Goal: Information Seeking & Learning: Learn about a topic

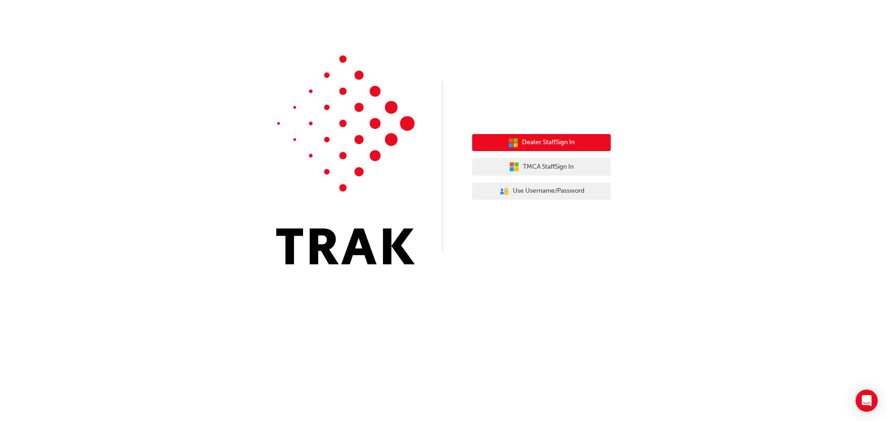
click at [585, 143] on button "Dealer Staff Sign In" at bounding box center [541, 143] width 139 height 18
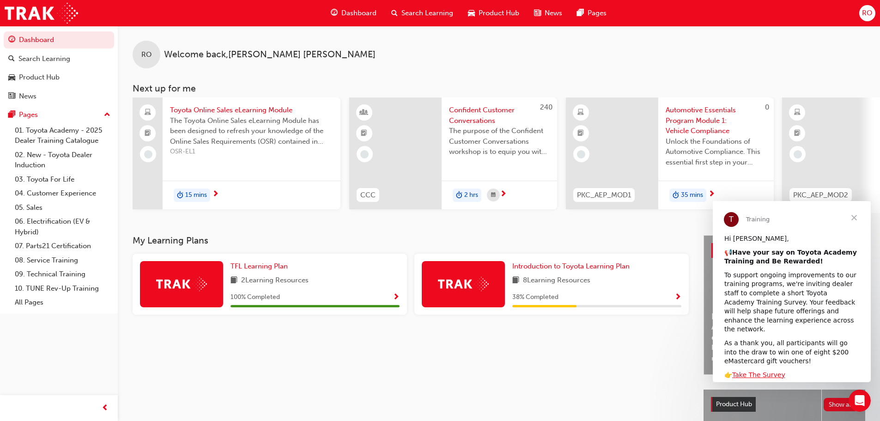
click at [357, 12] on span "Dashboard" at bounding box center [358, 13] width 35 height 11
click at [594, 268] on span "Introduction to Toyota Learning Plan" at bounding box center [570, 266] width 117 height 8
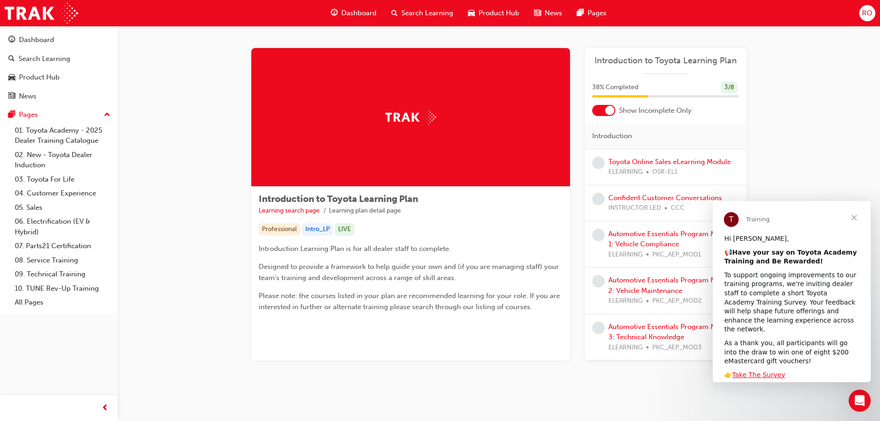
click at [857, 215] on span "Close" at bounding box center [853, 217] width 33 height 33
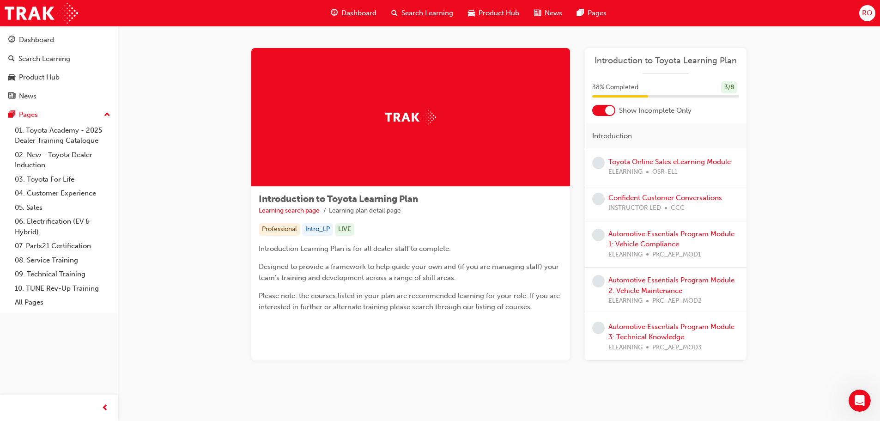
click at [616, 108] on div "Show Incomplete Only" at bounding box center [666, 110] width 162 height 11
click at [604, 115] on div at bounding box center [603, 110] width 23 height 11
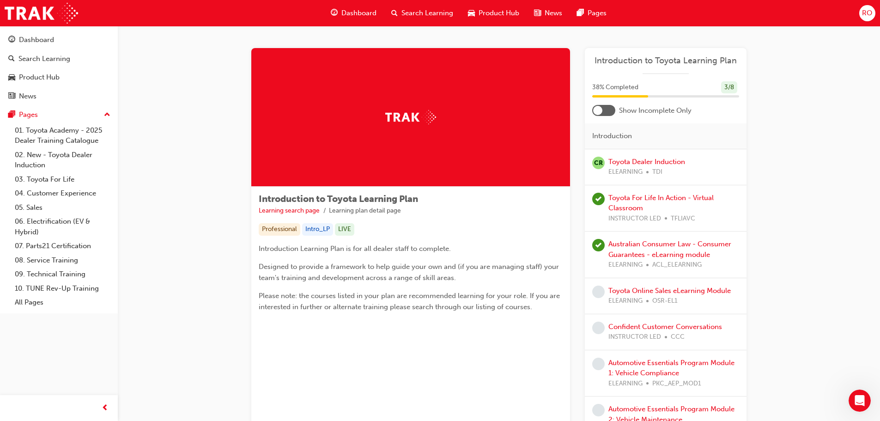
click at [635, 248] on div "Australian Consumer Law - Consumer Guarantees - eLearning module ELEARNING ACL_…" at bounding box center [673, 254] width 131 height 31
click at [642, 245] on link "Australian Consumer Law - Consumer Guarantees - eLearning module" at bounding box center [669, 249] width 123 height 19
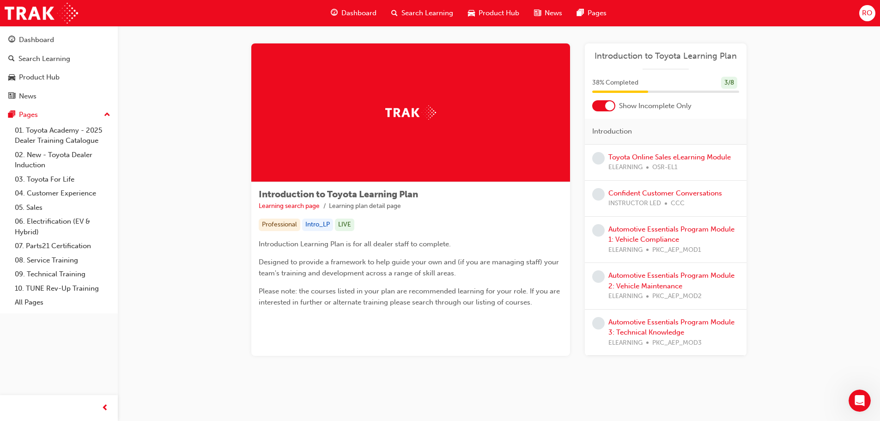
scroll to position [7, 0]
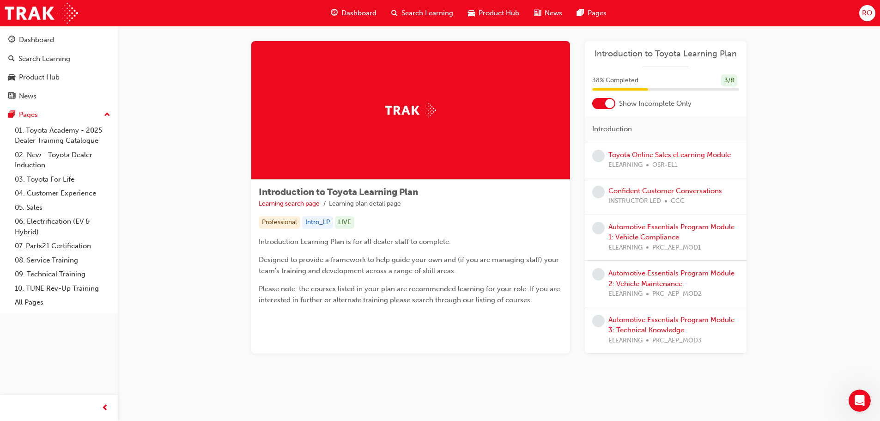
click at [603, 101] on div at bounding box center [603, 103] width 23 height 11
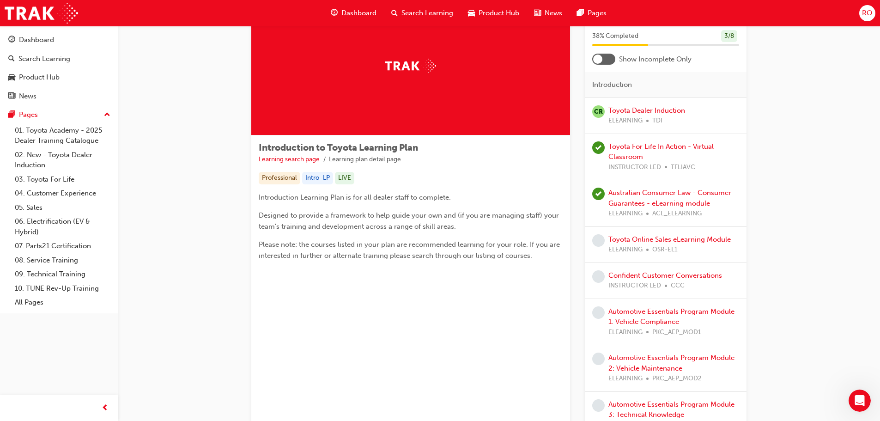
scroll to position [0, 0]
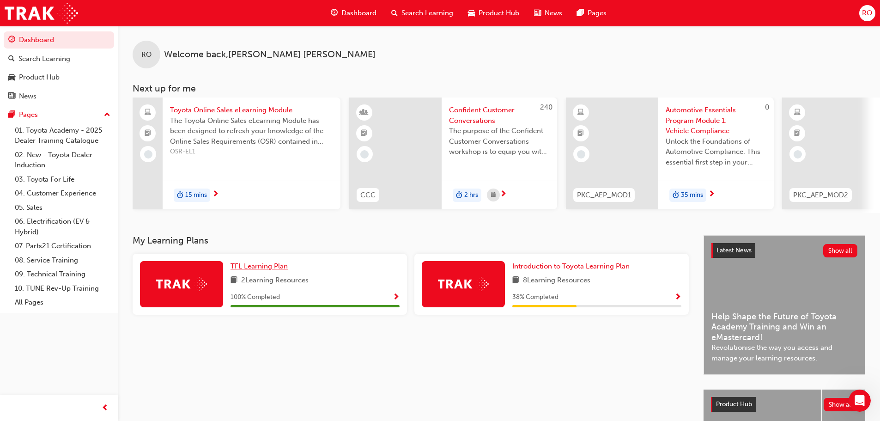
click at [258, 266] on span "TFL Learning Plan" at bounding box center [258, 266] width 57 height 8
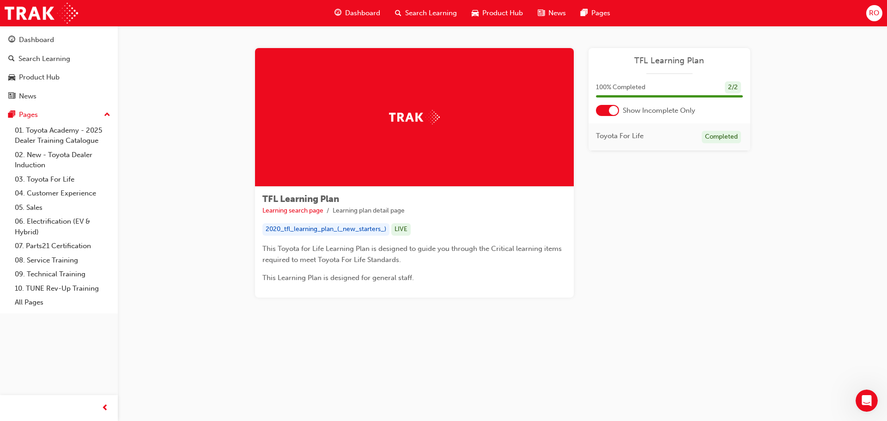
click at [610, 107] on div at bounding box center [613, 110] width 9 height 9
click at [601, 106] on div at bounding box center [601, 110] width 9 height 9
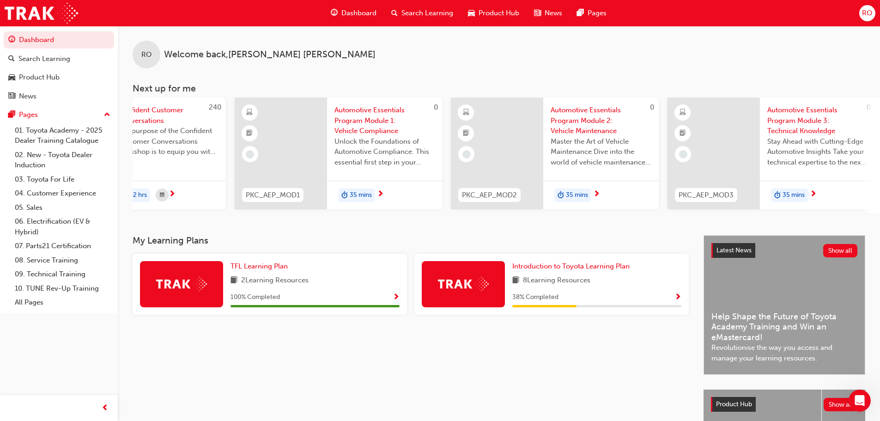
scroll to position [0, 333]
click at [867, 8] on span "RO" at bounding box center [867, 13] width 10 height 11
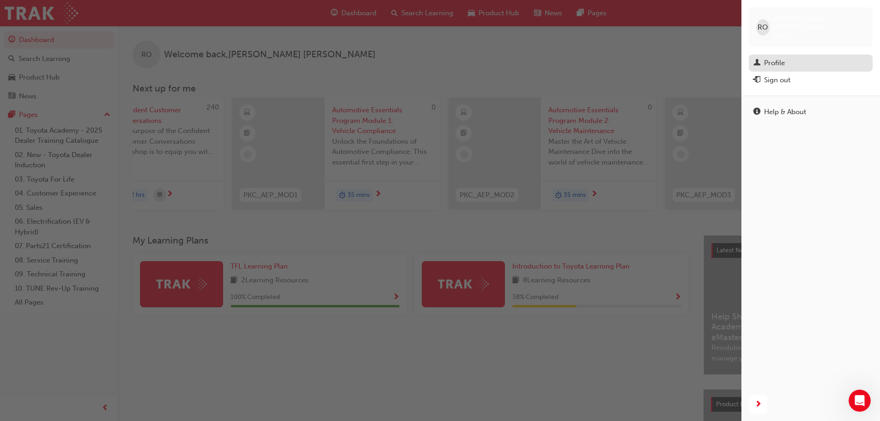
click at [777, 58] on div "Profile" at bounding box center [774, 63] width 21 height 11
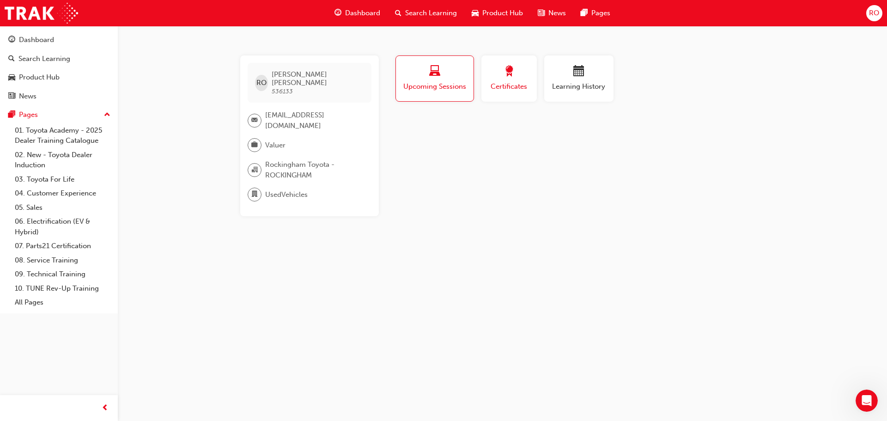
click at [502, 85] on span "Certificates" at bounding box center [509, 86] width 42 height 11
click at [580, 87] on span "Learning History" at bounding box center [578, 86] width 55 height 11
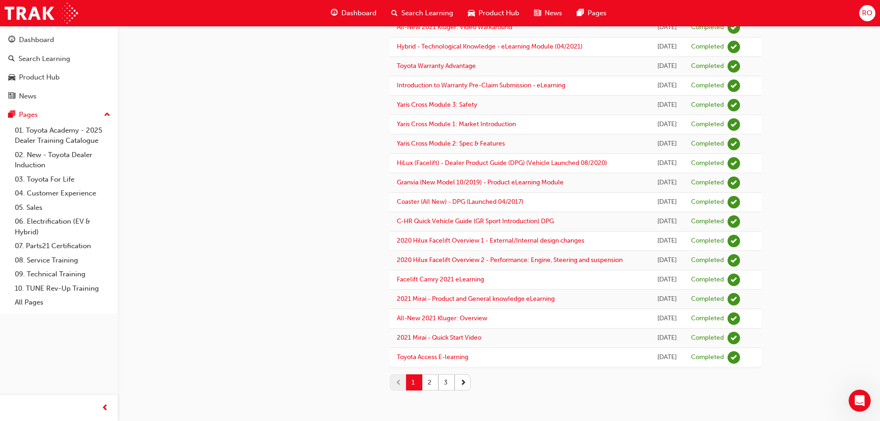
scroll to position [1035, 0]
click at [446, 384] on button "3" at bounding box center [446, 382] width 16 height 16
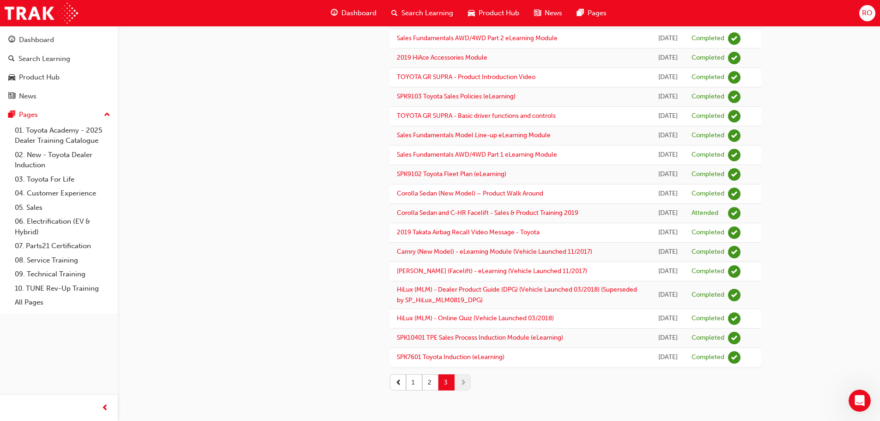
scroll to position [470, 0]
click at [429, 383] on button "2" at bounding box center [430, 382] width 16 height 16
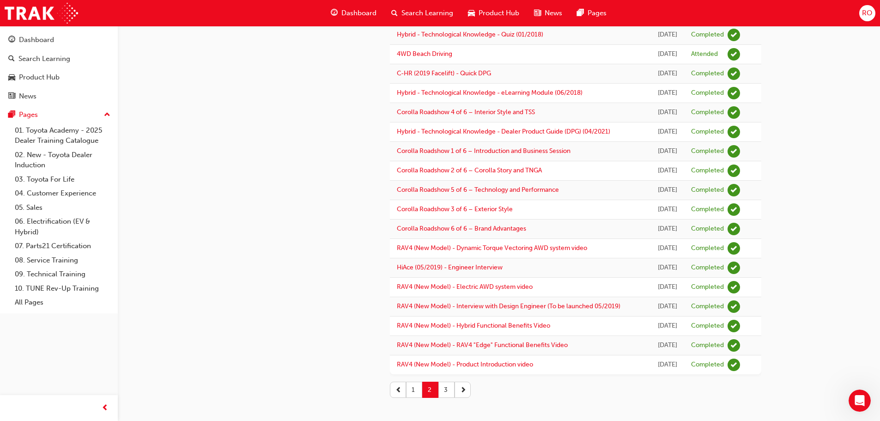
scroll to position [935, 0]
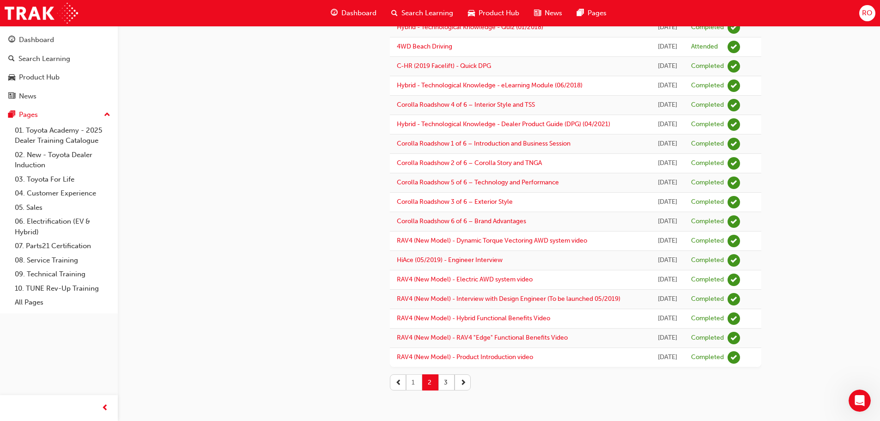
click at [415, 385] on button "1" at bounding box center [414, 382] width 16 height 16
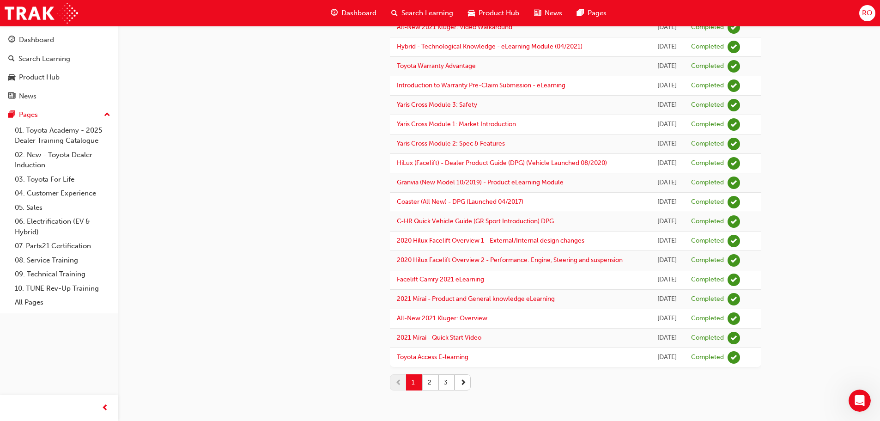
scroll to position [758, 0]
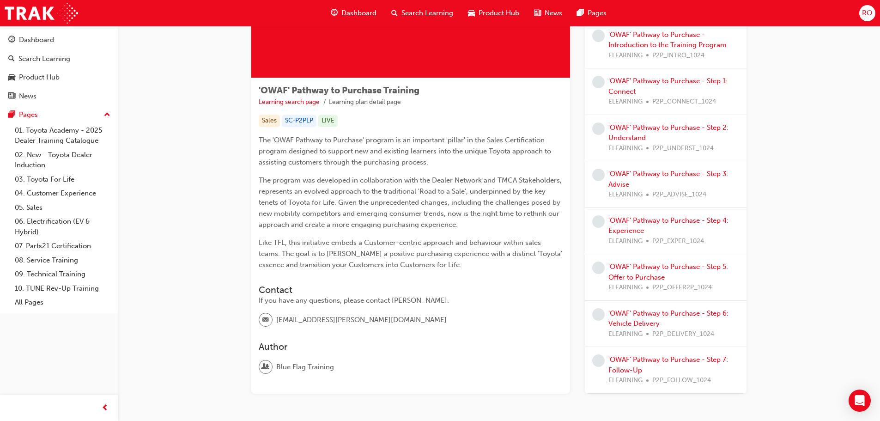
scroll to position [46, 0]
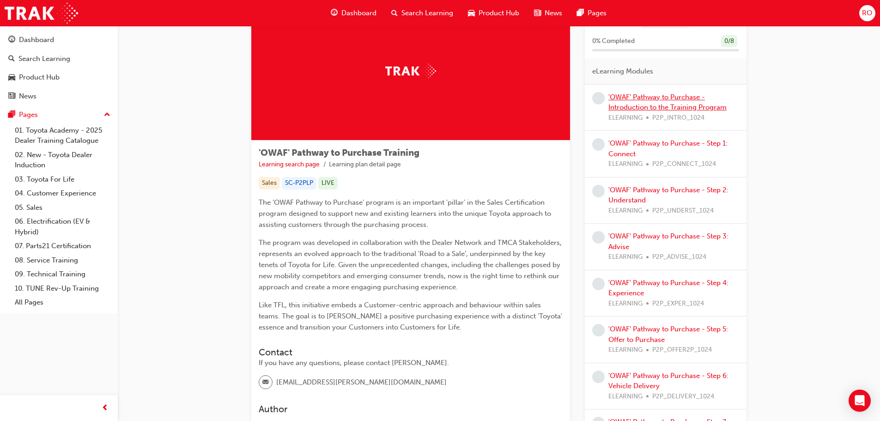
click at [657, 99] on link "'OWAF' Pathway to Purchase - Introduction to the Training Program" at bounding box center [667, 102] width 118 height 19
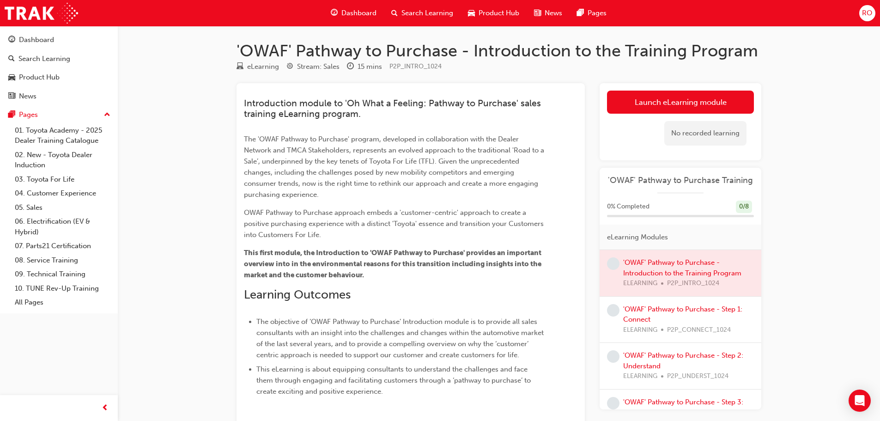
scroll to position [46, 0]
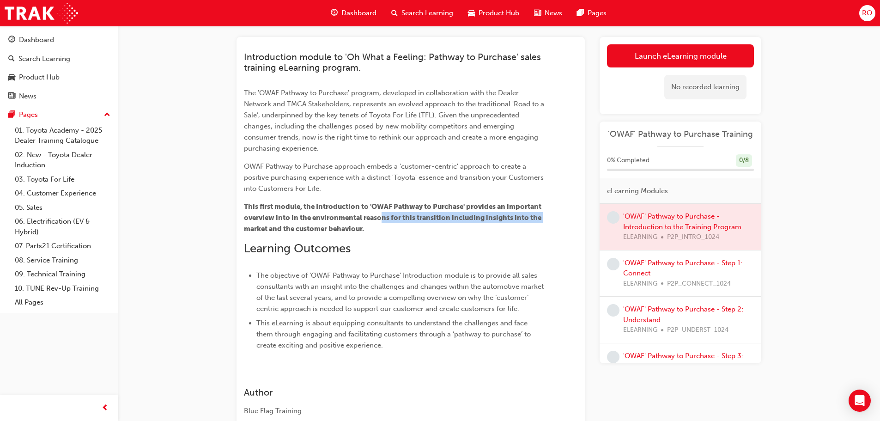
drag, startPoint x: 384, startPoint y: 217, endPoint x: 566, endPoint y: 219, distance: 182.0
click at [566, 219] on div "Introduction module to 'Oh What a Feeling: Pathway to Purchase' sales training …" at bounding box center [410, 197] width 333 height 306
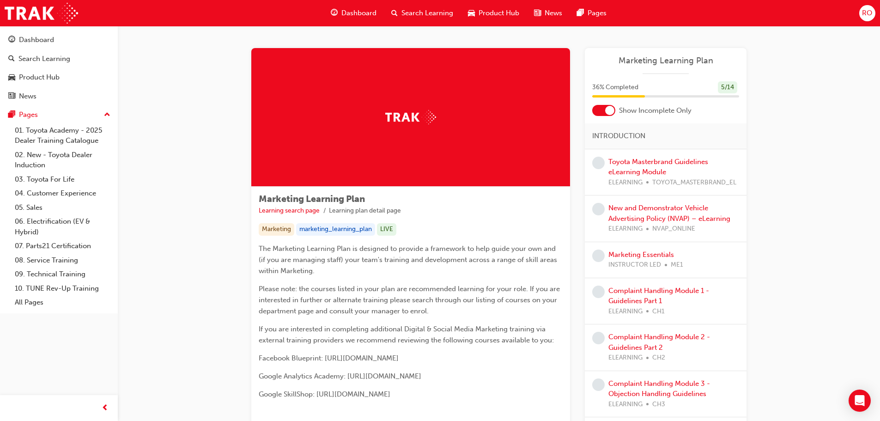
click at [602, 104] on div "36 % Completed 5 / 14" at bounding box center [666, 93] width 162 height 24
click at [600, 107] on div at bounding box center [603, 110] width 23 height 11
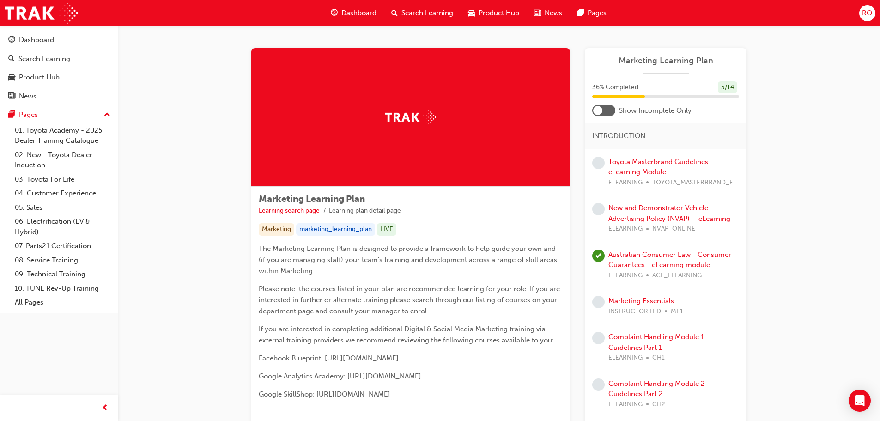
click at [604, 110] on div at bounding box center [603, 110] width 23 height 11
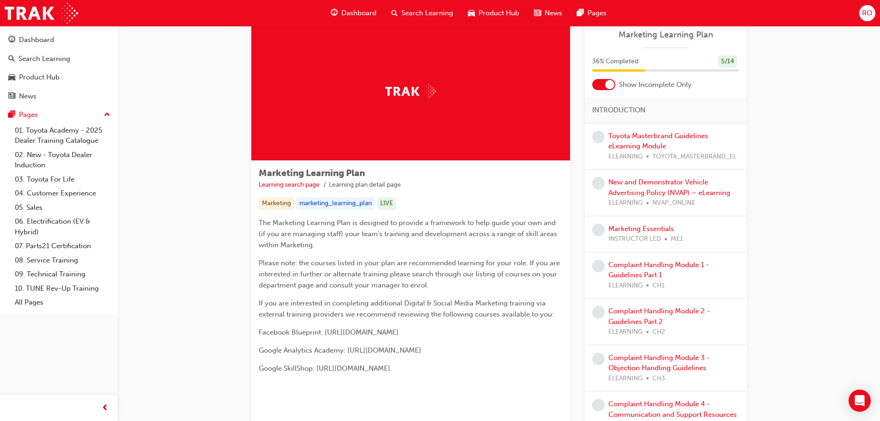
scroll to position [46, 0]
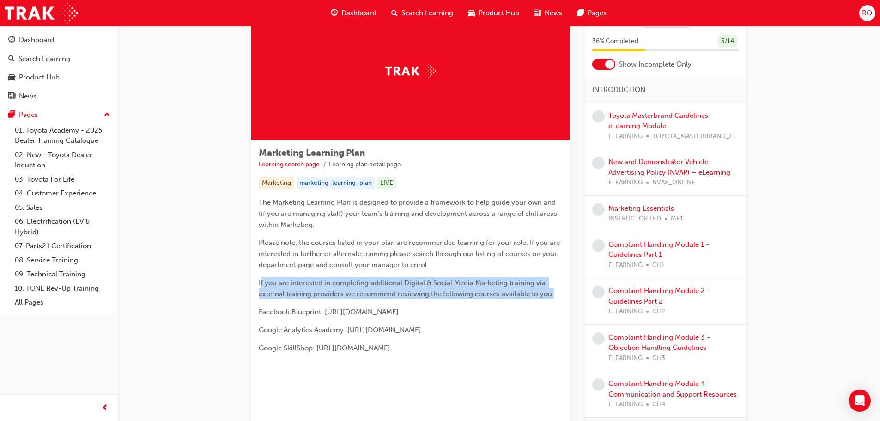
drag, startPoint x: 261, startPoint y: 282, endPoint x: 558, endPoint y: 295, distance: 297.7
click at [558, 295] on p "If you are interested in completing additional Digital & Social Media Marketing…" at bounding box center [411, 288] width 304 height 22
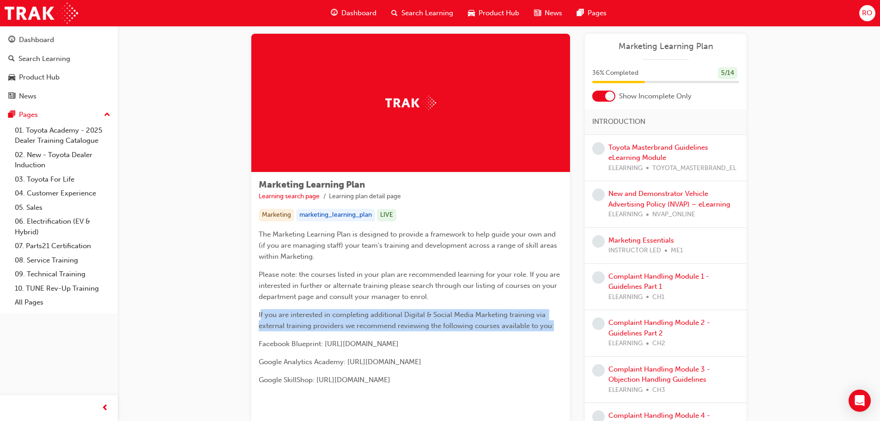
scroll to position [0, 0]
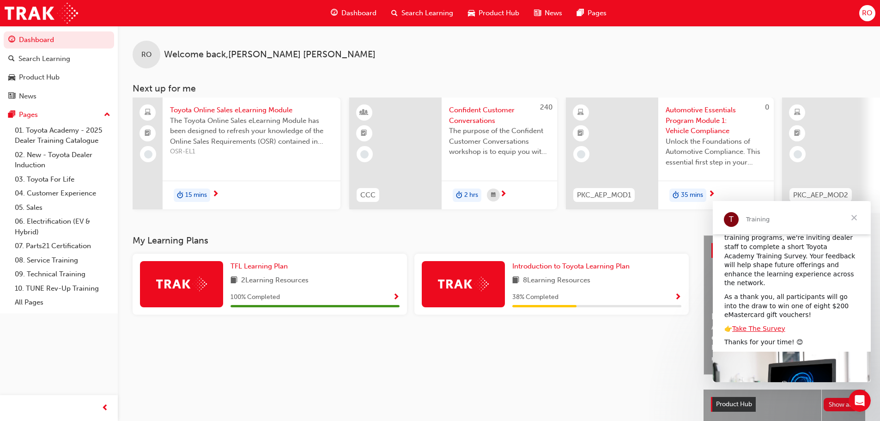
scroll to position [98, 0]
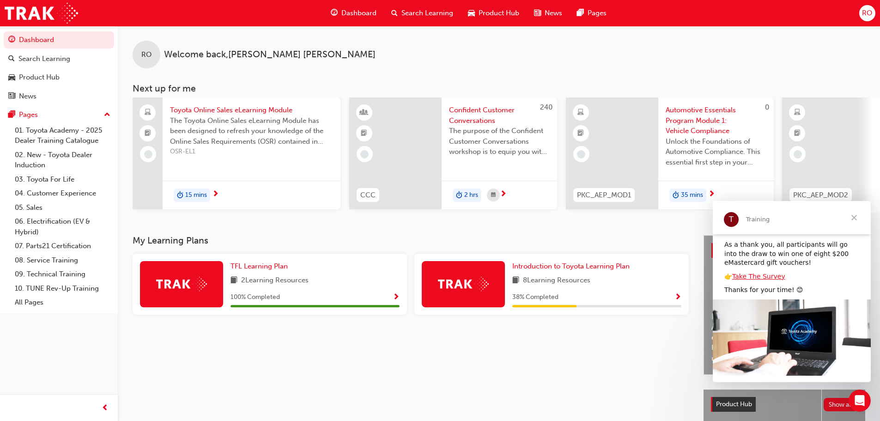
click at [850, 220] on span "Close" at bounding box center [853, 217] width 33 height 33
